Goal: Contribute content: Contribute content

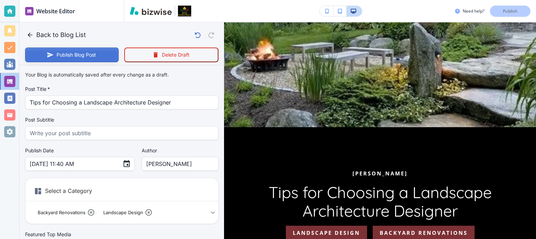
click at [82, 54] on button "Publish Blog Post" at bounding box center [72, 54] width 94 height 15
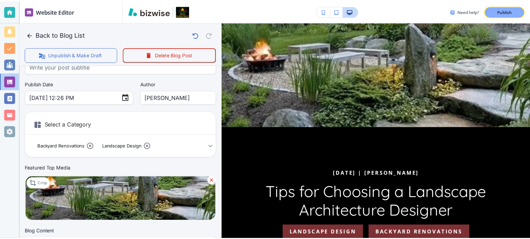
scroll to position [50, 0]
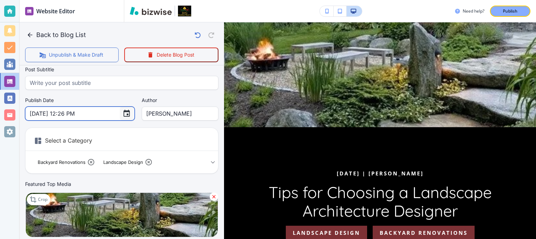
click at [122, 114] on icon "Choose date, selected date is Aug 19, 2025" at bounding box center [126, 113] width 8 height 8
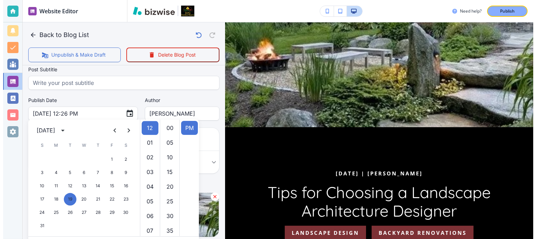
scroll to position [0, 0]
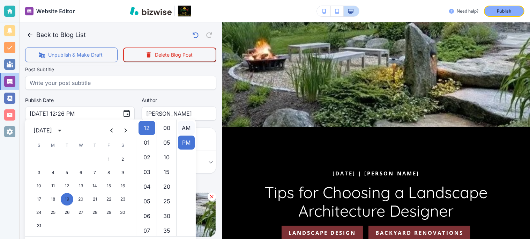
click at [183, 131] on li "AM" at bounding box center [186, 128] width 17 height 14
type input "[DATE] 12:26 AM"
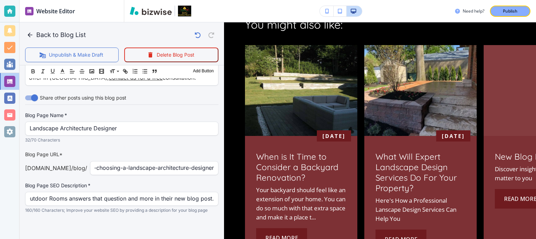
scroll to position [634, 0]
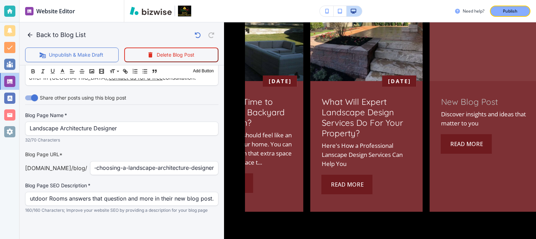
drag, startPoint x: 530, startPoint y: 210, endPoint x: 526, endPoint y: 191, distance: 19.9
click at [526, 191] on div "New Blog Post Discover insights and ideas that matter to you Read More" at bounding box center [486, 146] width 112 height 131
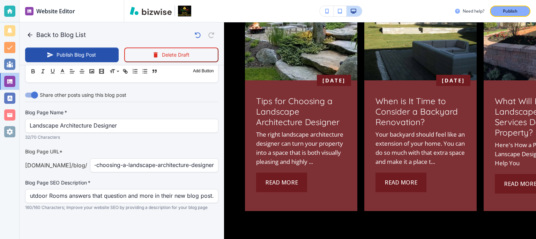
type input "New Blog Post"
type input "Discover insights and ideas that matter to you"
type input "[DATE] 12:30 PM"
click at [90, 54] on button "Publish Blog Post" at bounding box center [72, 54] width 94 height 15
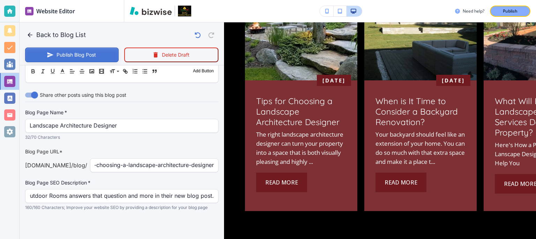
scroll to position [325, 0]
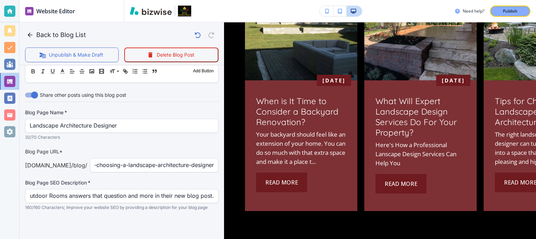
drag, startPoint x: 216, startPoint y: 167, endPoint x: 218, endPoint y: 155, distance: 12.1
drag, startPoint x: 218, startPoint y: 155, endPoint x: 218, endPoint y: 146, distance: 9.1
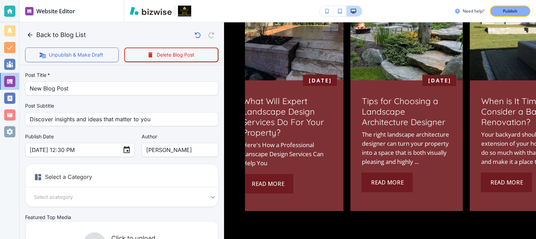
scroll to position [0, 0]
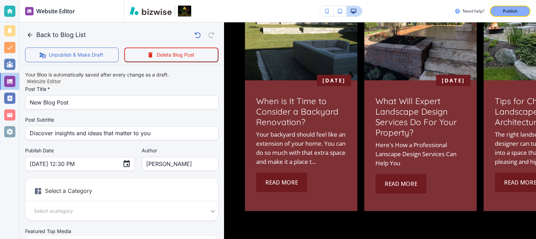
click at [11, 79] on div at bounding box center [9, 81] width 11 height 11
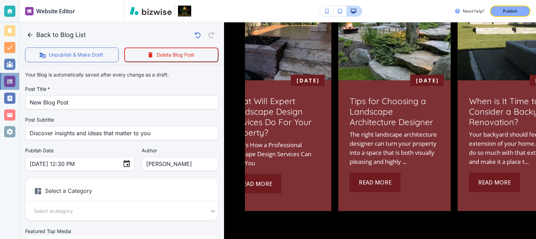
click at [0, 88] on div at bounding box center [9, 81] width 19 height 17
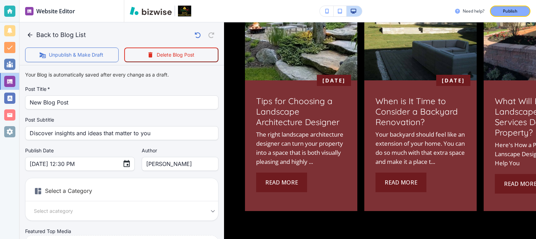
click at [81, 81] on div "Your Blog is automatically saved after every change as a draft. Post Title   * …" at bounding box center [121, 177] width 193 height 218
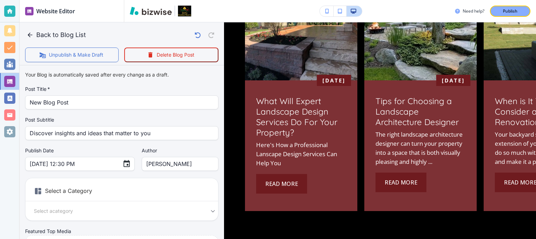
drag, startPoint x: 218, startPoint y: 92, endPoint x: 216, endPoint y: 108, distance: 15.9
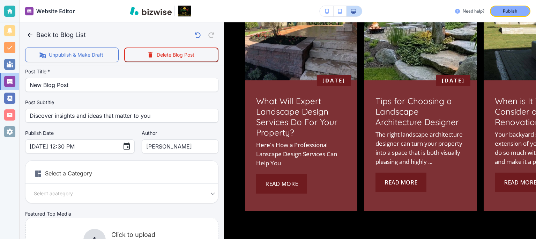
scroll to position [16, 0]
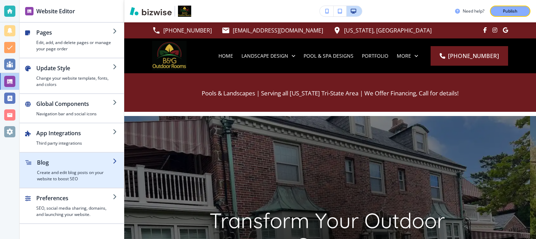
click at [62, 168] on div "button" at bounding box center [75, 167] width 76 height 3
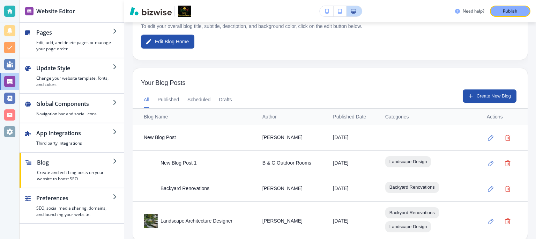
scroll to position [156, 0]
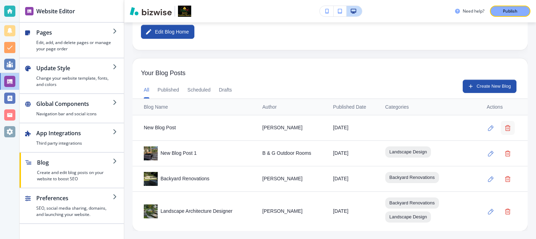
click at [505, 130] on icon "button" at bounding box center [508, 128] width 6 height 6
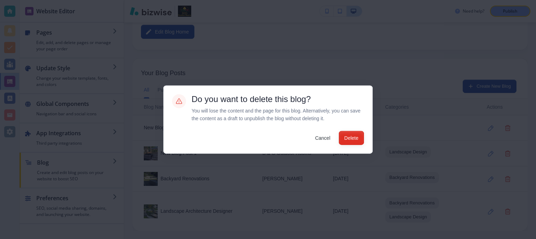
click at [357, 136] on button "Delete" at bounding box center [351, 138] width 25 height 14
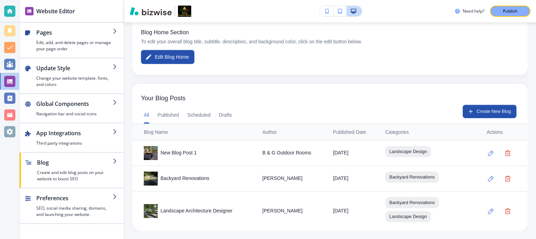
scroll to position [131, 0]
click at [205, 210] on div "Landscape Architecture Designer" at bounding box center [197, 211] width 107 height 14
click at [173, 117] on button "Published" at bounding box center [169, 115] width 22 height 17
click at [221, 116] on button "Drafts" at bounding box center [225, 115] width 13 height 17
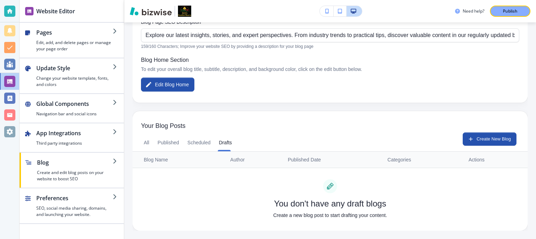
scroll to position [103, 0]
click at [172, 142] on button "Published" at bounding box center [169, 143] width 22 height 17
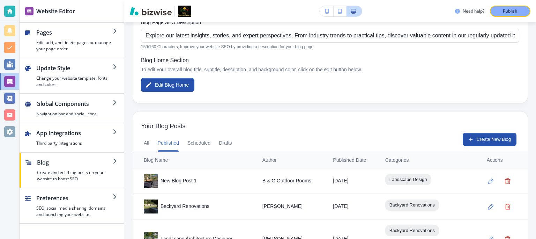
scroll to position [131, 0]
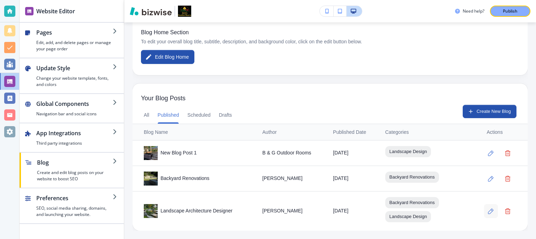
click at [488, 211] on icon "button" at bounding box center [491, 211] width 6 height 6
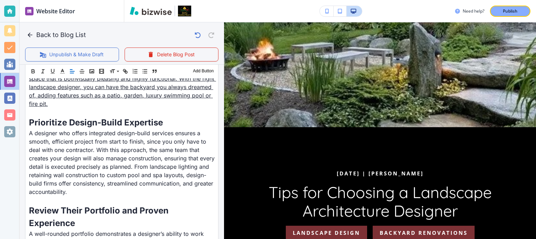
scroll to position [254, 0]
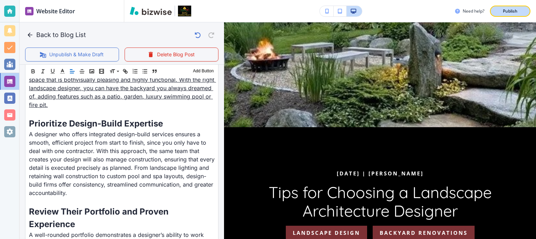
click at [505, 12] on p "Publish" at bounding box center [510, 11] width 15 height 6
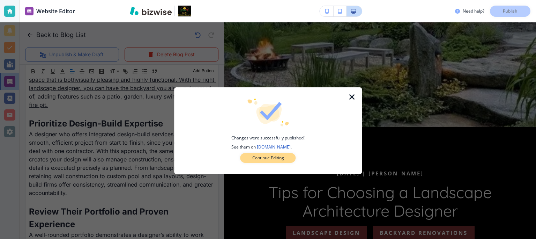
click at [281, 157] on p "Continue Editing" at bounding box center [268, 158] width 32 height 6
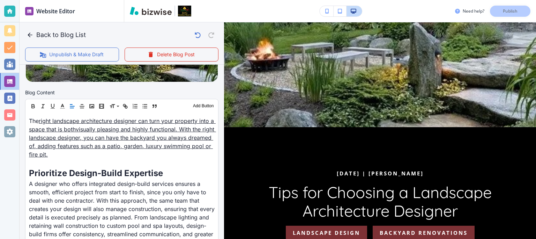
scroll to position [197, 0]
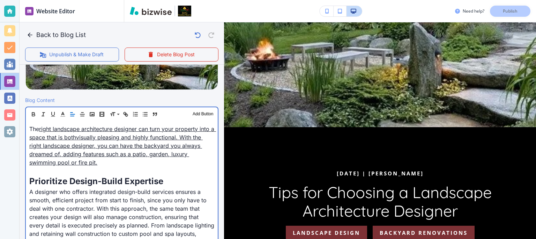
click at [155, 134] on link "visually pleasing and highly functional. With the right landscape designer, you…" at bounding box center [115, 150] width 173 height 32
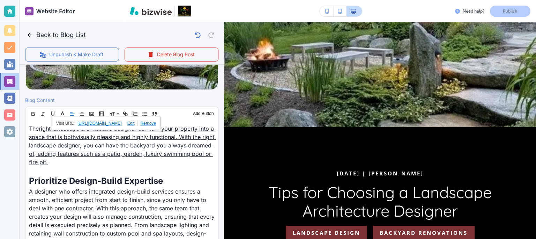
click at [156, 124] on link at bounding box center [146, 123] width 18 height 5
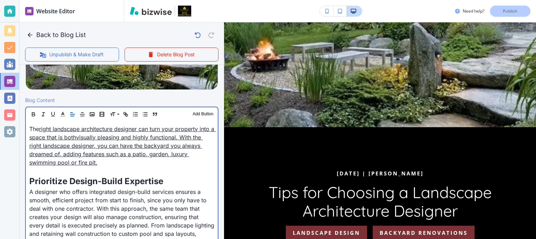
click at [132, 136] on link "visually pleasing and highly functional. With the right landscape designer, you…" at bounding box center [115, 150] width 173 height 32
drag, startPoint x: 113, startPoint y: 165, endPoint x: 41, endPoint y: 131, distance: 79.6
click at [41, 131] on p "The right landscape architecture designer can turn your property into a space t…" at bounding box center [121, 146] width 185 height 42
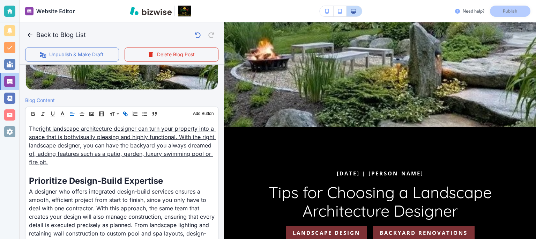
click at [125, 115] on icon "button" at bounding box center [125, 114] width 6 height 6
type input "right landscape architecture designer can turn your property into a space that …"
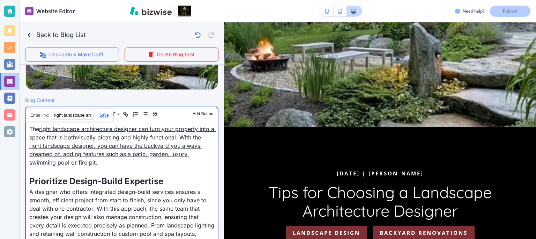
click at [111, 151] on link "visually pleasing and highly functional. With the right landscape designer, you…" at bounding box center [115, 150] width 173 height 32
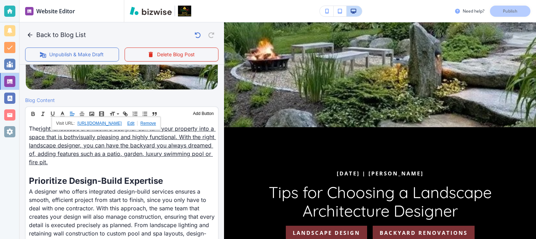
click at [161, 125] on div "https://www.bglandscapes.com/why-expert-landscape right landscape architecture …" at bounding box center [106, 123] width 109 height 13
drag, startPoint x: 172, startPoint y: 133, endPoint x: 174, endPoint y: 125, distance: 8.2
click at [161, 125] on div "https://www.bglandscapes.com/why-expert-landscape right landscape architecture …" at bounding box center [106, 123] width 109 height 13
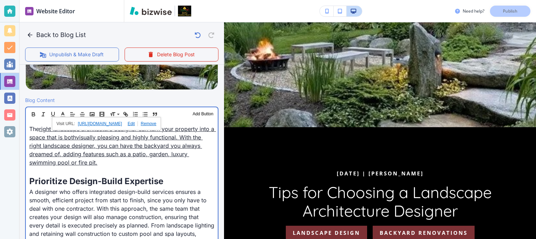
click at [107, 172] on p at bounding box center [121, 170] width 185 height 8
drag, startPoint x: 97, startPoint y: 162, endPoint x: 40, endPoint y: 129, distance: 65.4
click at [40, 129] on p "The right landscape architecture designer can turn your property into a space t…" at bounding box center [121, 146] width 185 height 42
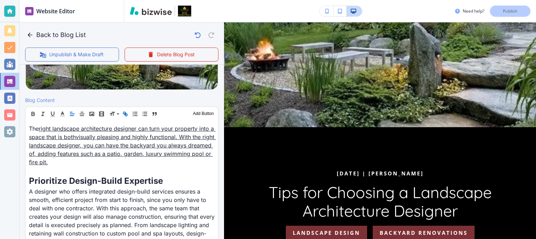
click at [127, 113] on icon "button" at bounding box center [126, 114] width 2 height 2
click at [83, 117] on input "right landscape architecture designer can turn your property into a space that …" at bounding box center [72, 114] width 42 height 9
drag, startPoint x: 83, startPoint y: 117, endPoint x: 121, endPoint y: 118, distance: 37.4
click at [93, 118] on input "right landscape architecture designer can turn your property into a space that …" at bounding box center [72, 114] width 42 height 9
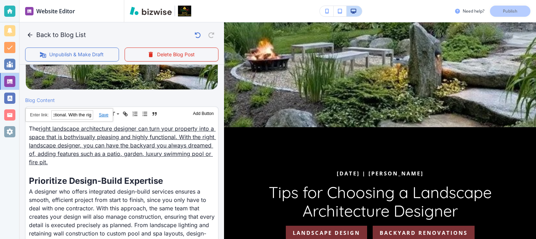
scroll to position [0, 295]
click at [127, 117] on button "button" at bounding box center [125, 114] width 10 height 8
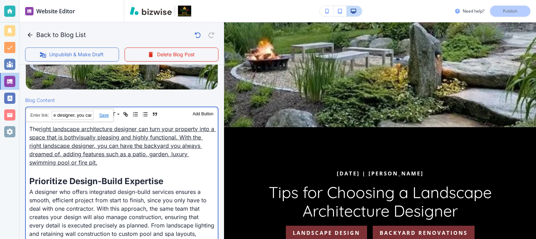
click at [133, 164] on p "The right landscape architecture designer can turn your property into a space t…" at bounding box center [121, 146] width 185 height 42
drag, startPoint x: 97, startPoint y: 164, endPoint x: 30, endPoint y: 164, distance: 67.4
click at [30, 164] on link "visually pleasing and highly functional. With the right landscape designer, you…" at bounding box center [115, 150] width 173 height 32
click at [91, 153] on link "visually pleasing and highly functional. With the right landscape designer, you…" at bounding box center [115, 150] width 173 height 32
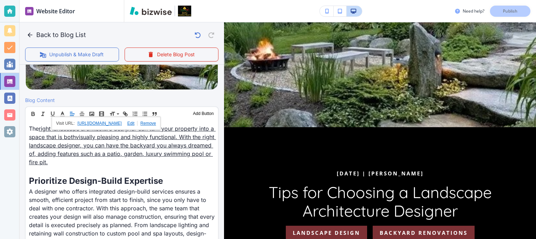
click at [156, 124] on link at bounding box center [146, 123] width 18 height 5
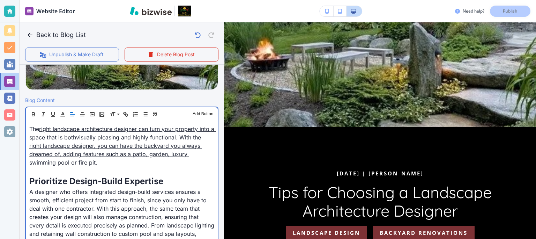
click at [191, 155] on link "visually pleasing and highly functional. With the right landscape designer, you…" at bounding box center [115, 150] width 173 height 32
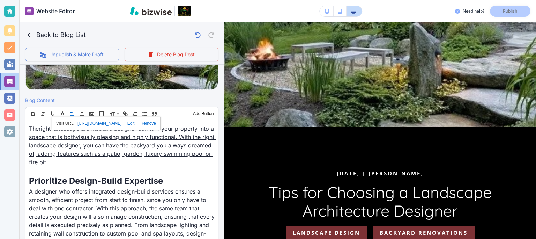
click at [156, 125] on link at bounding box center [146, 123] width 18 height 5
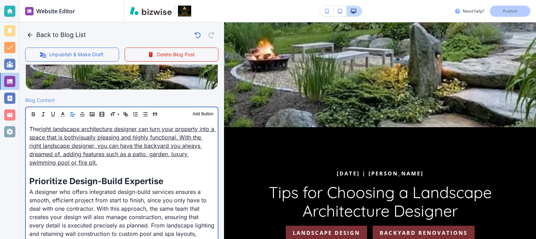
click at [177, 130] on link "right landscape architecture designer can turn your property into a space that …" at bounding box center [122, 132] width 187 height 15
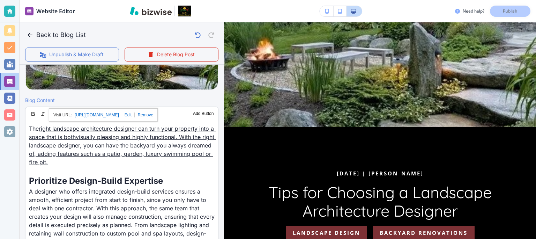
click at [153, 114] on link at bounding box center [144, 114] width 18 height 5
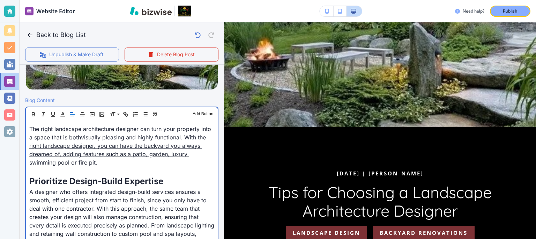
click at [161, 125] on p "The right landscape architecture designer can turn your property into a space t…" at bounding box center [121, 146] width 185 height 42
click at [119, 137] on link "visually pleasing and highly functional. With the right landscape designer, you…" at bounding box center [118, 150] width 178 height 32
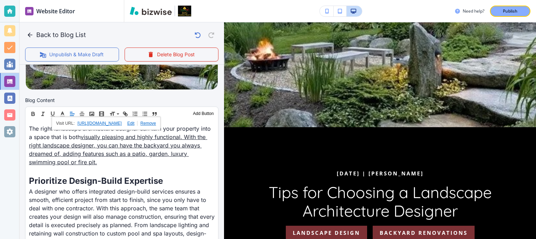
click at [156, 124] on link at bounding box center [146, 123] width 18 height 5
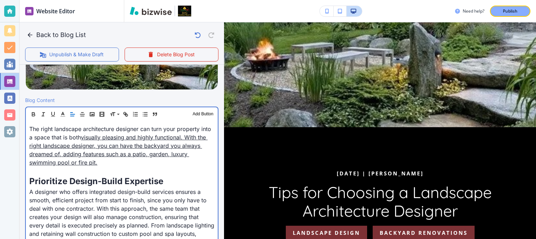
click at [128, 139] on link "visually pleasing and highly functional. With the right landscape designer, you…" at bounding box center [118, 150] width 178 height 32
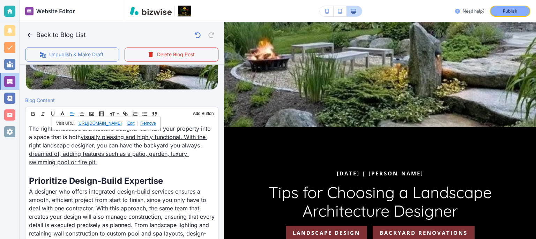
click at [156, 125] on link at bounding box center [146, 123] width 18 height 5
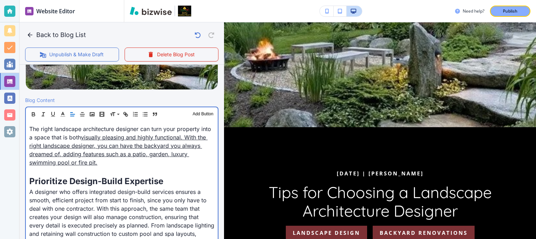
click at [159, 137] on link "visually pleasing and highly functional. With the right landscape designer, you…" at bounding box center [118, 150] width 178 height 32
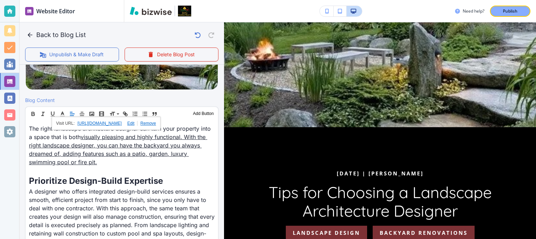
click at [156, 124] on link at bounding box center [146, 123] width 18 height 5
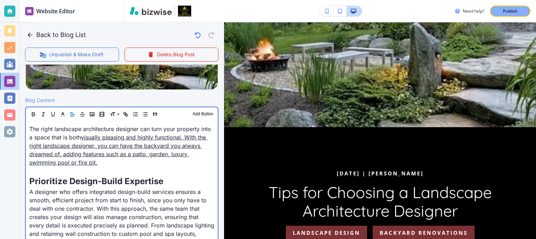
click at [69, 163] on link "visually pleasing and highly functional. With the right landscape designer, you…" at bounding box center [118, 150] width 178 height 32
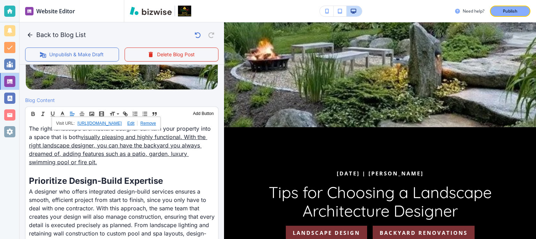
click at [156, 124] on link at bounding box center [146, 123] width 18 height 5
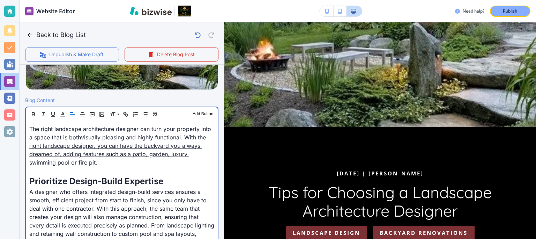
drag, startPoint x: 98, startPoint y: 158, endPoint x: 92, endPoint y: 136, distance: 23.0
click at [92, 136] on p "The right landscape architecture designer can turn your property into a space t…" at bounding box center [121, 146] width 185 height 42
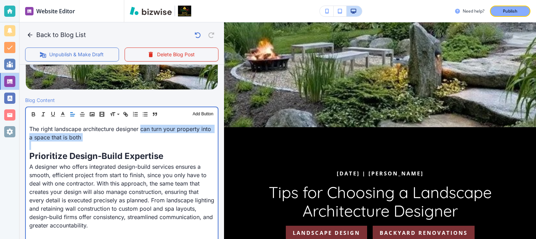
drag, startPoint x: 107, startPoint y: 142, endPoint x: 141, endPoint y: 131, distance: 36.3
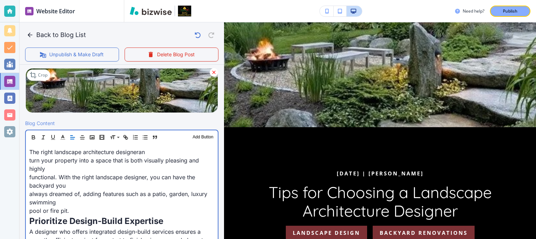
scroll to position [177, 0]
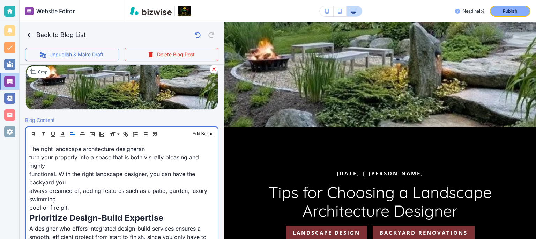
click at [30, 157] on span "turn your property into a space that is both visually pleasing and highly" at bounding box center [114, 161] width 171 height 15
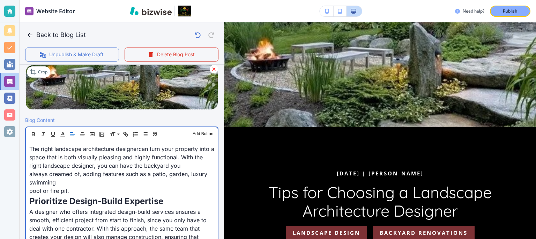
click at [29, 191] on span "pool or fire pit." at bounding box center [49, 190] width 40 height 7
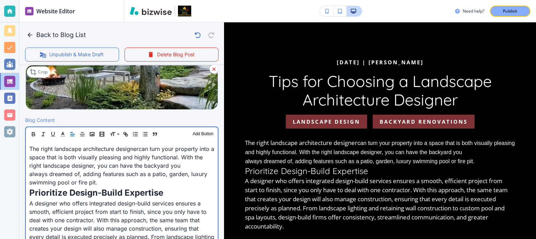
scroll to position [112, 0]
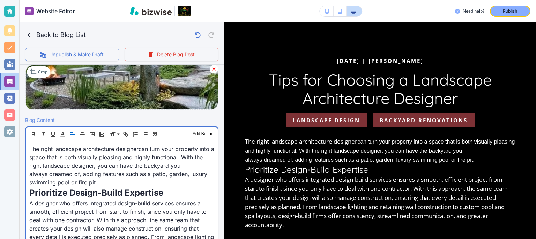
click at [104, 183] on p "always dreamed of, adding features such as a patio, garden, luxury swimming poo…" at bounding box center [121, 178] width 185 height 17
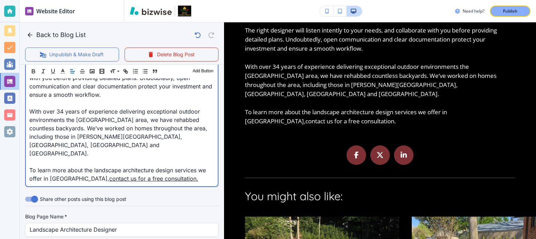
scroll to position [531, 0]
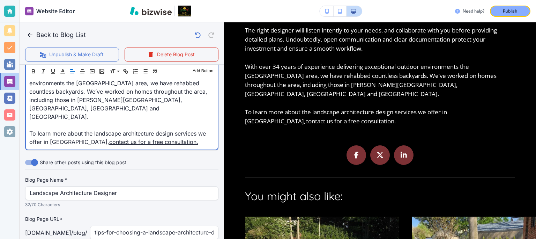
drag, startPoint x: 170, startPoint y: 134, endPoint x: 79, endPoint y: 137, distance: 91.1
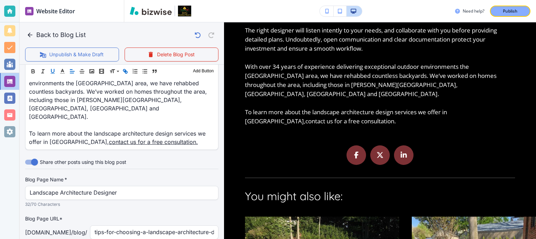
click at [53, 70] on icon "button" at bounding box center [53, 71] width 6 height 6
click at [33, 72] on icon "button" at bounding box center [33, 71] width 6 height 6
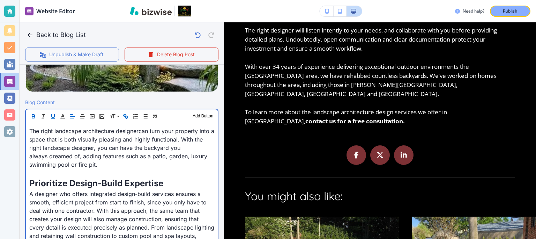
scroll to position [197, 0]
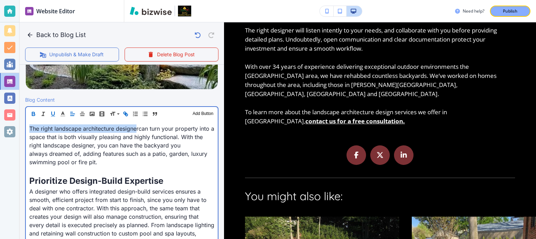
drag, startPoint x: 139, startPoint y: 128, endPoint x: 27, endPoint y: 131, distance: 112.1
click at [56, 138] on span "can turn your property into a space that is both visually pleasing and highly f…" at bounding box center [122, 137] width 187 height 24
drag, startPoint x: 139, startPoint y: 129, endPoint x: 102, endPoint y: 129, distance: 37.0
click at [102, 129] on p "The right landscape architecture designer can turn your property into a space t…" at bounding box center [121, 136] width 185 height 25
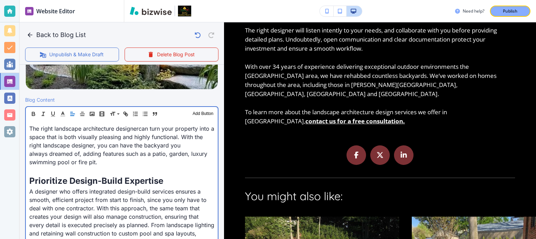
click at [103, 129] on p "The right landscape architecture designer can turn your property into a space t…" at bounding box center [121, 136] width 185 height 25
drag, startPoint x: 140, startPoint y: 127, endPoint x: 54, endPoint y: 128, distance: 86.2
click at [54, 128] on p "The right landscape architecture designer can turn your property into a space t…" at bounding box center [121, 136] width 185 height 25
click at [88, 133] on span "can turn your property into a space that is both visually pleasing and highly f…" at bounding box center [122, 137] width 187 height 24
drag, startPoint x: 139, startPoint y: 127, endPoint x: 54, endPoint y: 129, distance: 85.2
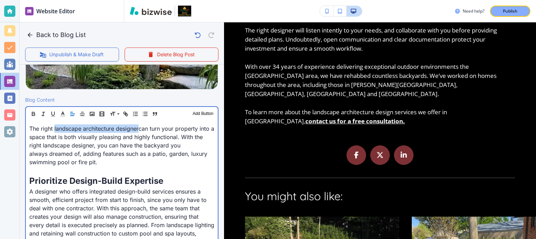
click at [54, 129] on p "The right landscape architecture designer can turn your property into a space t…" at bounding box center [121, 136] width 185 height 25
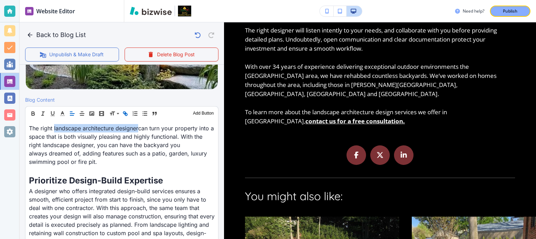
click at [126, 113] on icon "button" at bounding box center [126, 114] width 2 height 2
paste input "[URL][DOMAIN_NAME]"
type input "[URL][DOMAIN_NAME]"
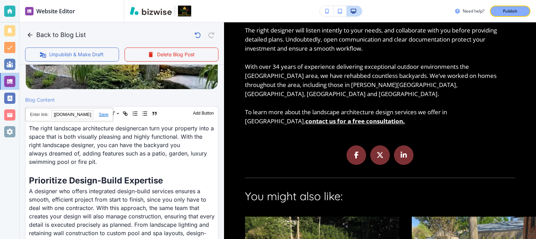
click at [101, 115] on link at bounding box center [100, 114] width 15 height 5
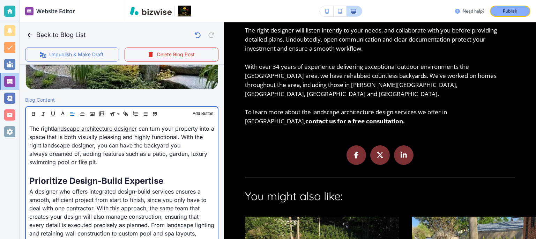
click at [141, 170] on p at bounding box center [121, 170] width 185 height 8
drag, startPoint x: 140, startPoint y: 128, endPoint x: 54, endPoint y: 129, distance: 86.2
click at [54, 129] on p "The right landscape architecture designer can turn your property into a space t…" at bounding box center [121, 136] width 185 height 25
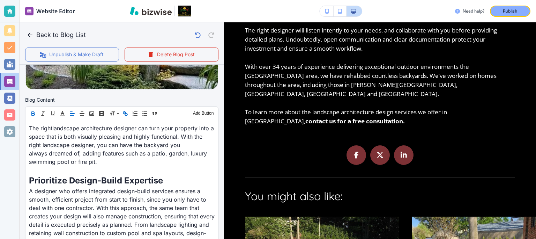
click at [32, 114] on icon "button" at bounding box center [33, 114] width 3 height 2
click at [51, 114] on icon "button" at bounding box center [52, 112] width 3 height 3
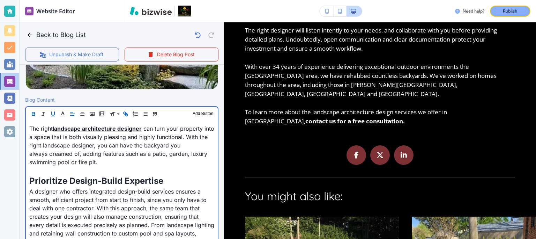
click at [112, 170] on p at bounding box center [121, 170] width 185 height 8
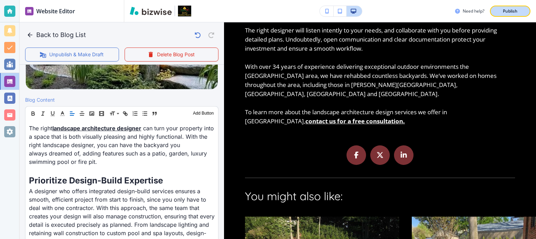
click at [508, 10] on p "Publish" at bounding box center [510, 11] width 15 height 6
